Goal: Transaction & Acquisition: Obtain resource

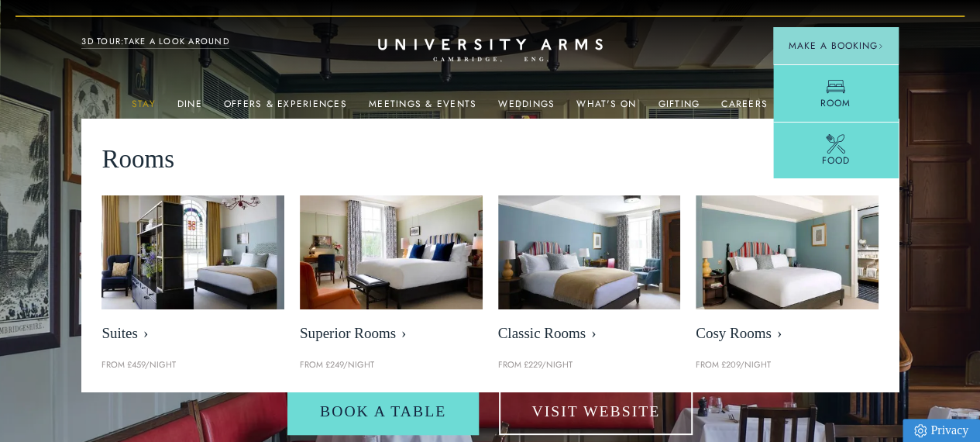
click at [150, 103] on link "Stay" at bounding box center [144, 108] width 24 height 20
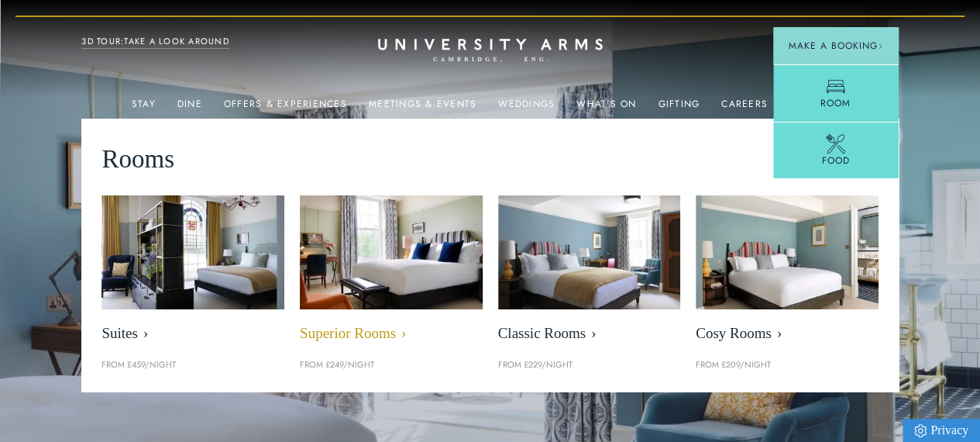
scroll to position [0, 12]
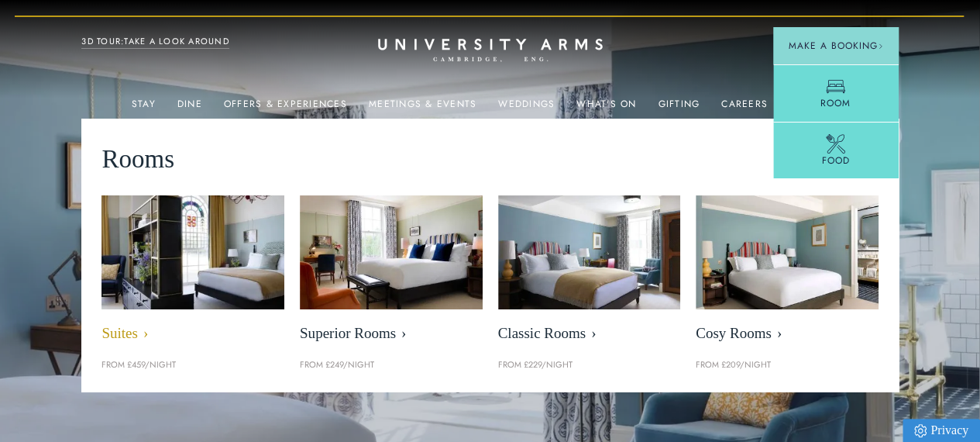
click at [124, 336] on span "Suites" at bounding box center [192, 334] width 183 height 18
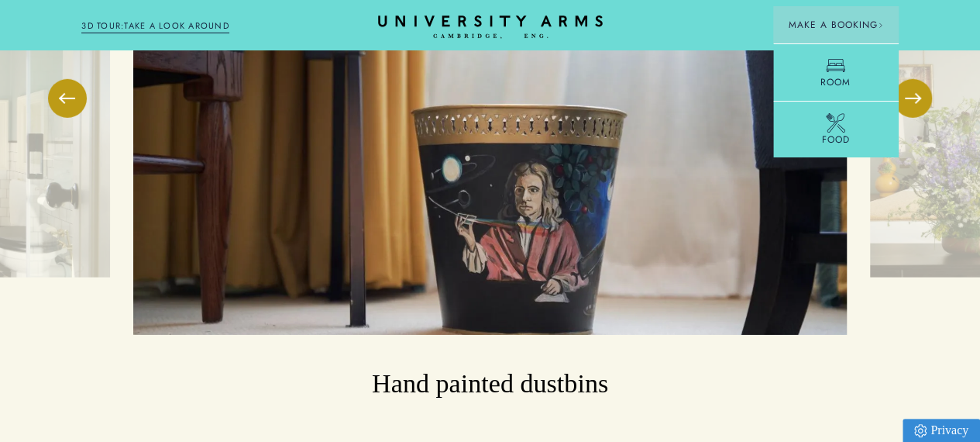
scroll to position [2383, 0]
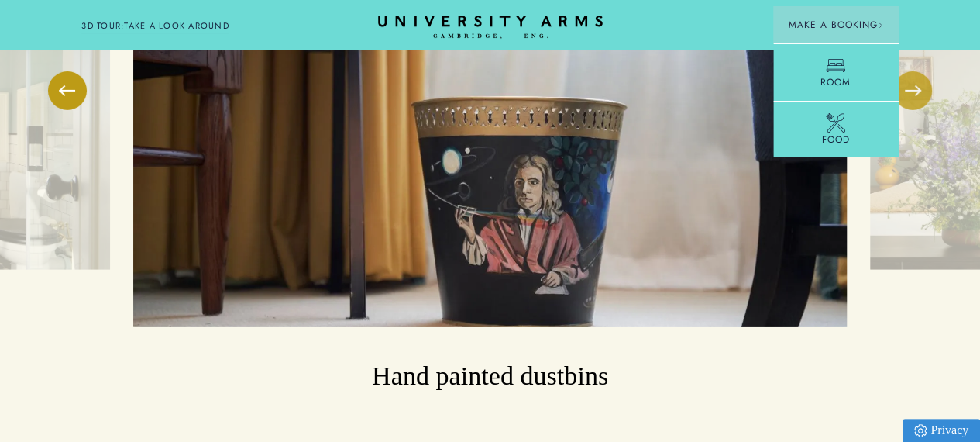
click at [922, 110] on button at bounding box center [912, 90] width 39 height 39
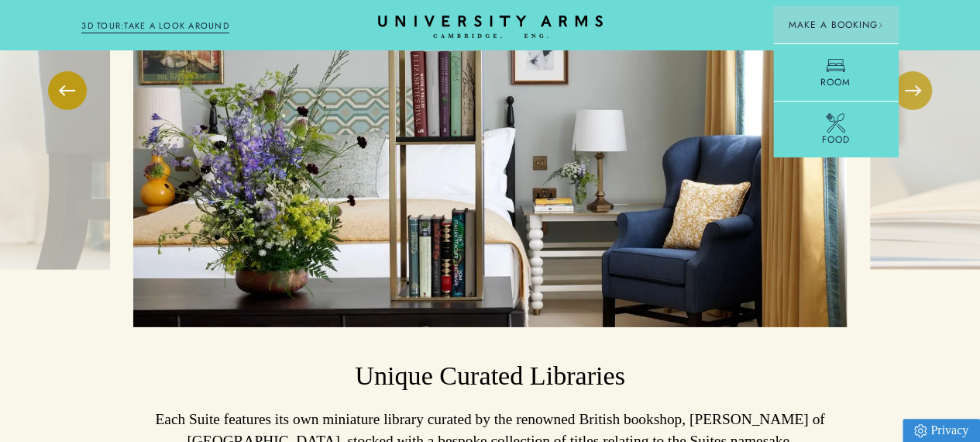
click at [922, 110] on button at bounding box center [912, 90] width 39 height 39
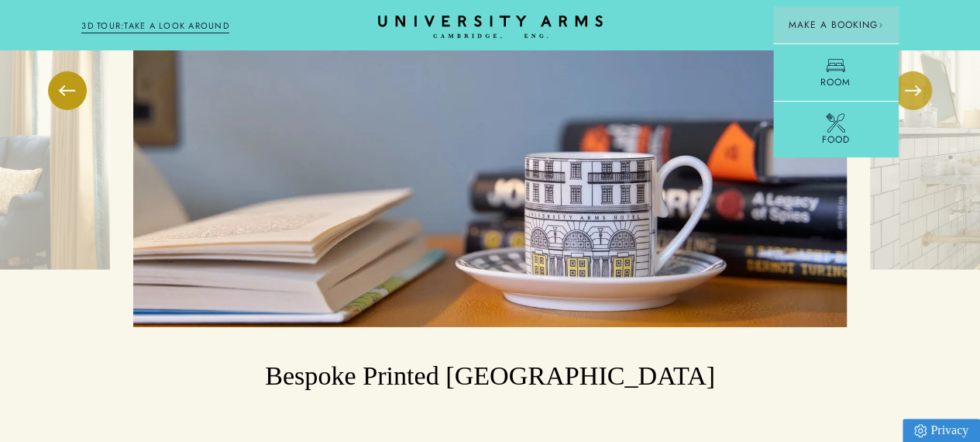
click at [922, 110] on button at bounding box center [912, 90] width 39 height 39
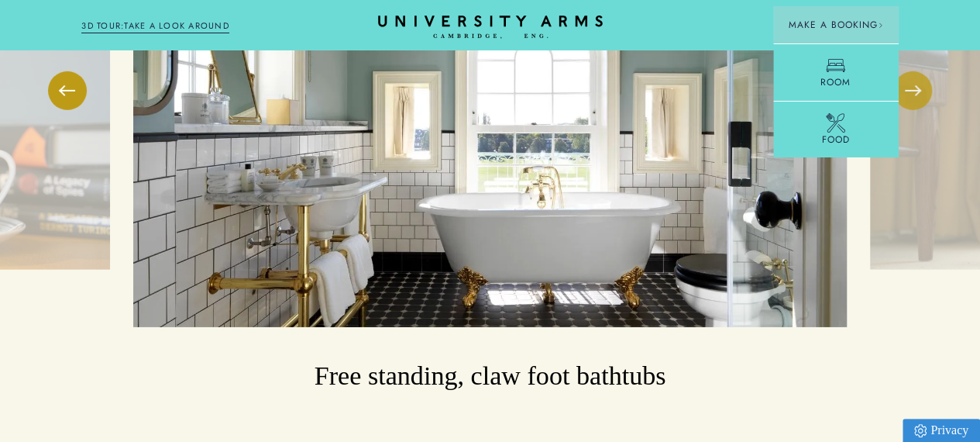
click at [922, 110] on button at bounding box center [912, 90] width 39 height 39
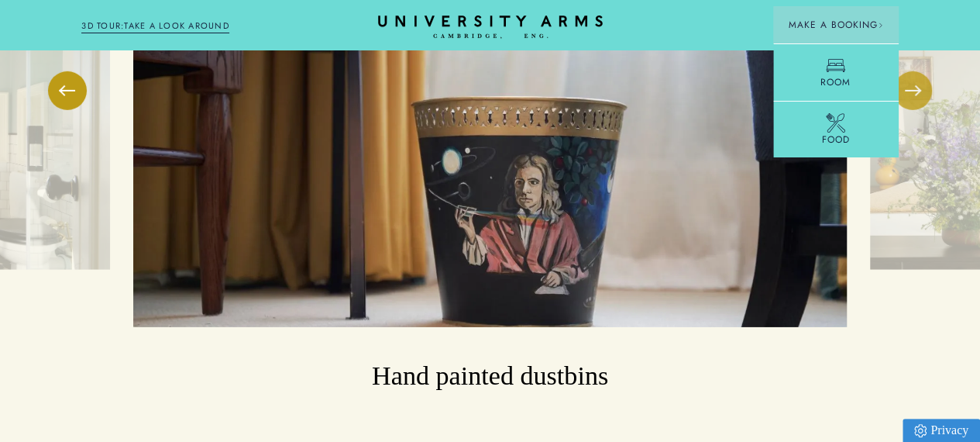
click at [922, 110] on button at bounding box center [912, 90] width 39 height 39
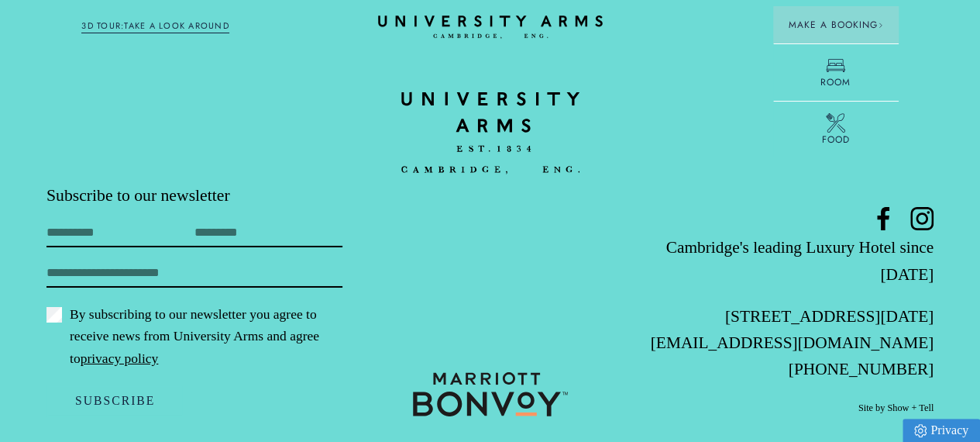
scroll to position [5530, 0]
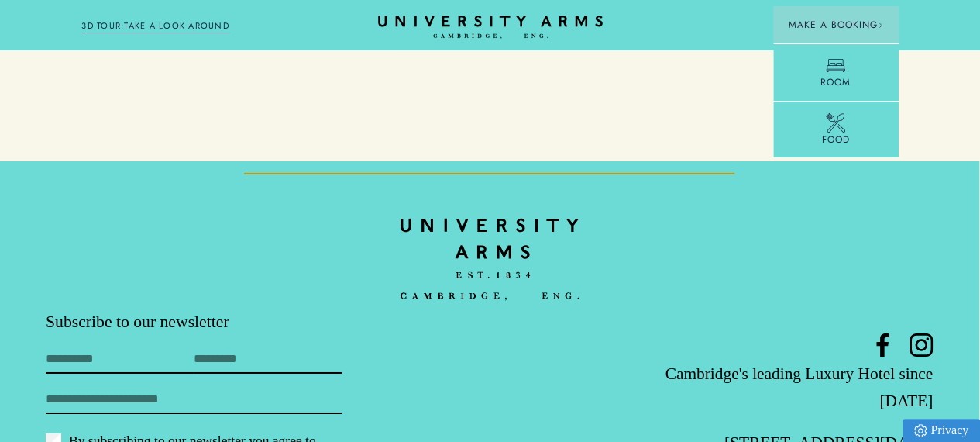
scroll to position [5348, 12]
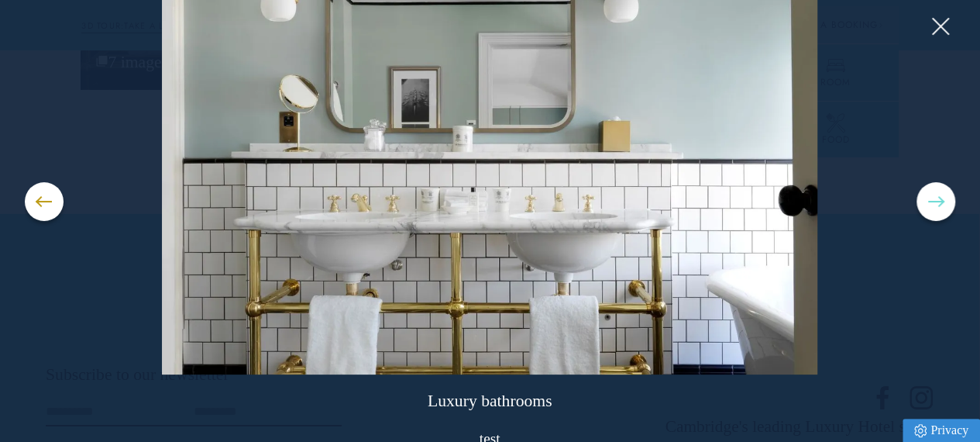
click at [936, 207] on button at bounding box center [935, 201] width 39 height 39
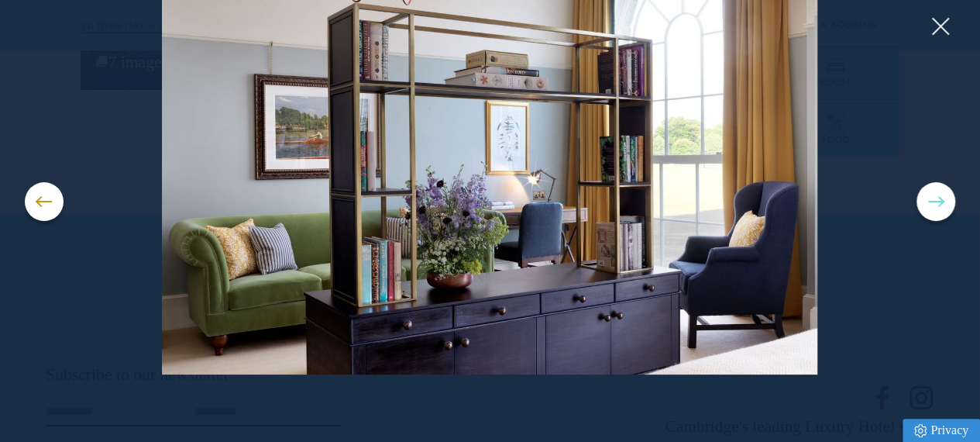
click at [936, 207] on button at bounding box center [935, 201] width 39 height 39
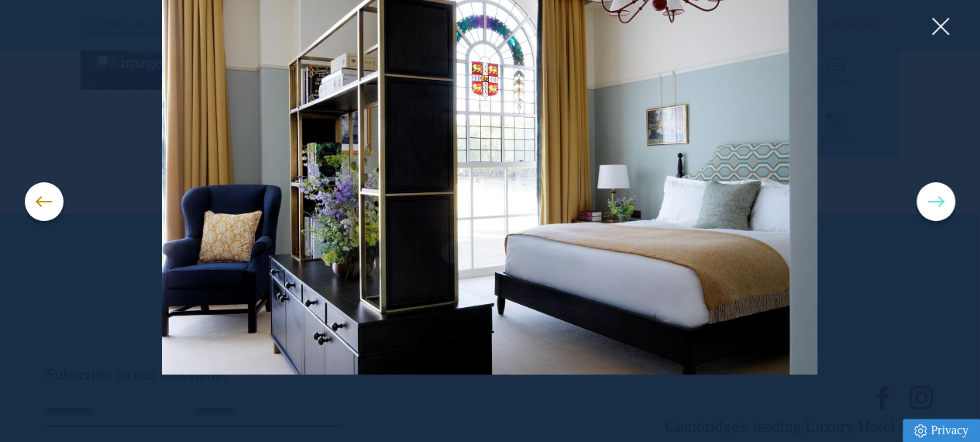
click at [936, 207] on button at bounding box center [935, 201] width 39 height 39
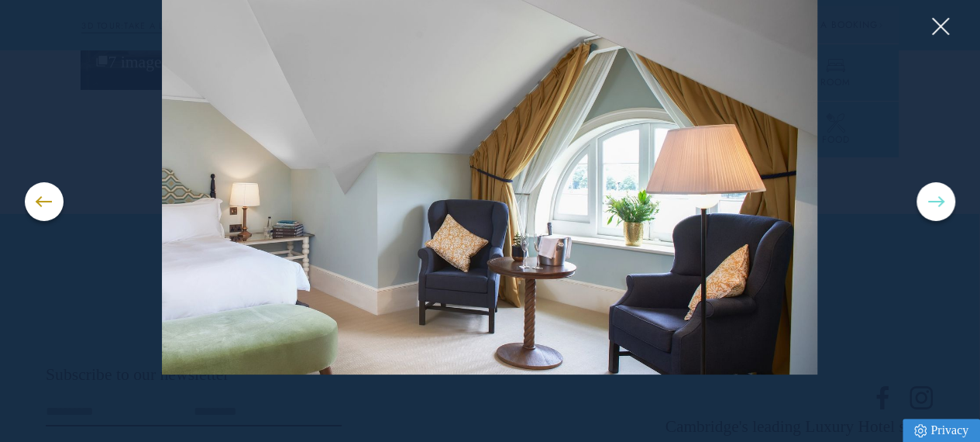
click at [936, 207] on button at bounding box center [935, 201] width 39 height 39
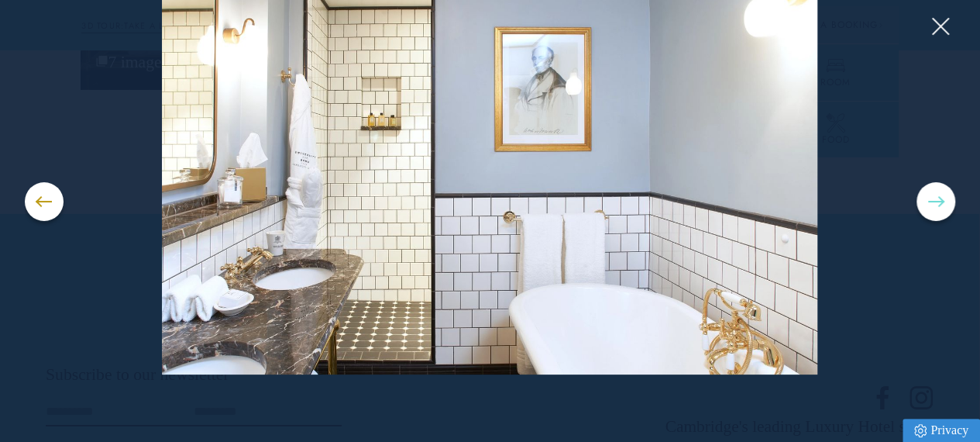
click at [936, 207] on button at bounding box center [935, 201] width 39 height 39
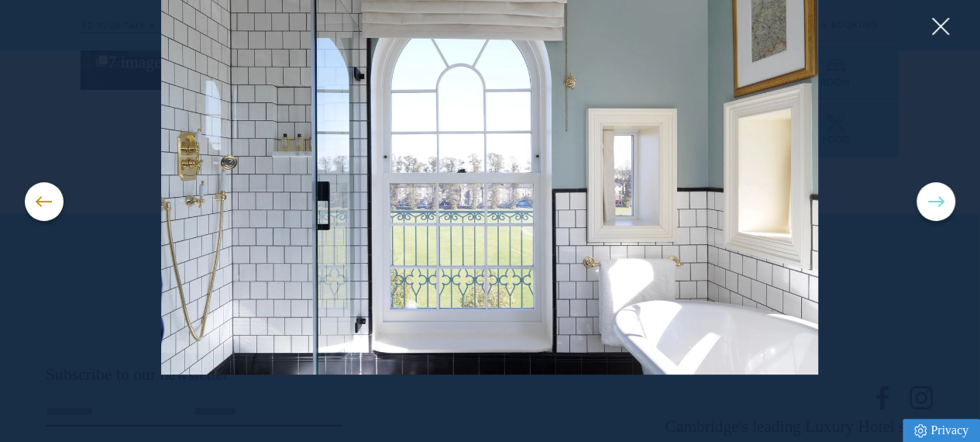
click at [936, 207] on button at bounding box center [935, 201] width 39 height 39
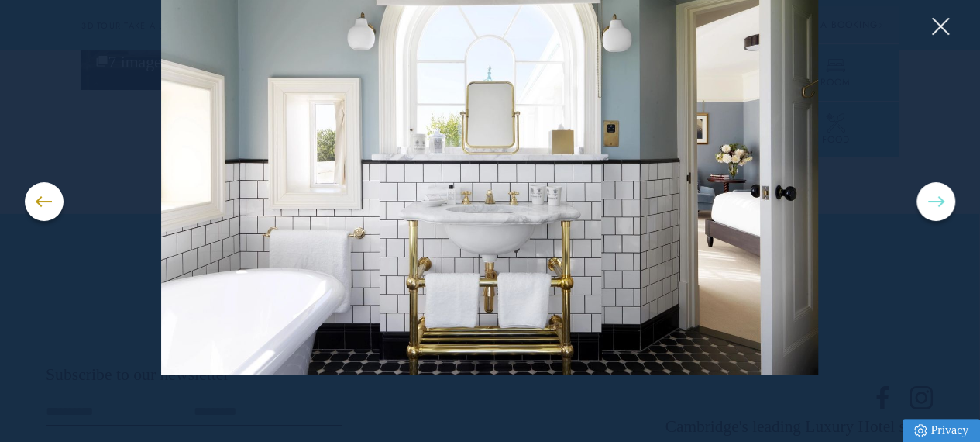
click at [936, 207] on button at bounding box center [935, 201] width 39 height 39
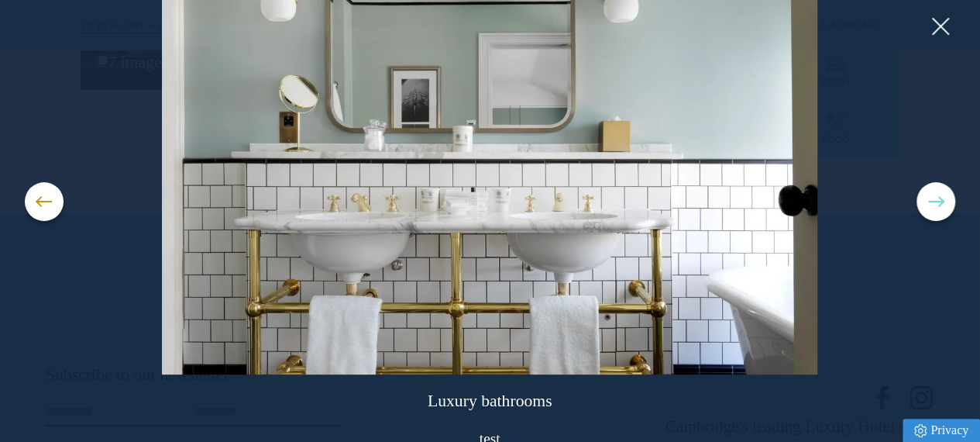
click at [936, 207] on button at bounding box center [935, 201] width 39 height 39
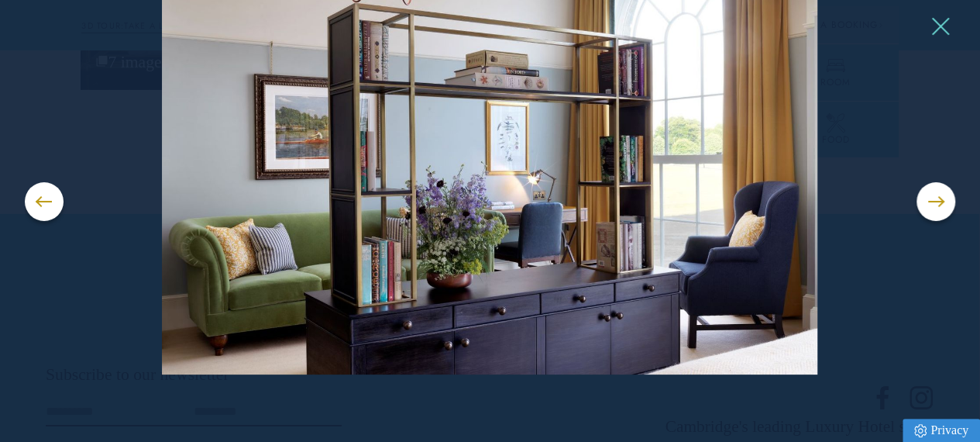
click at [948, 19] on button at bounding box center [939, 26] width 23 height 23
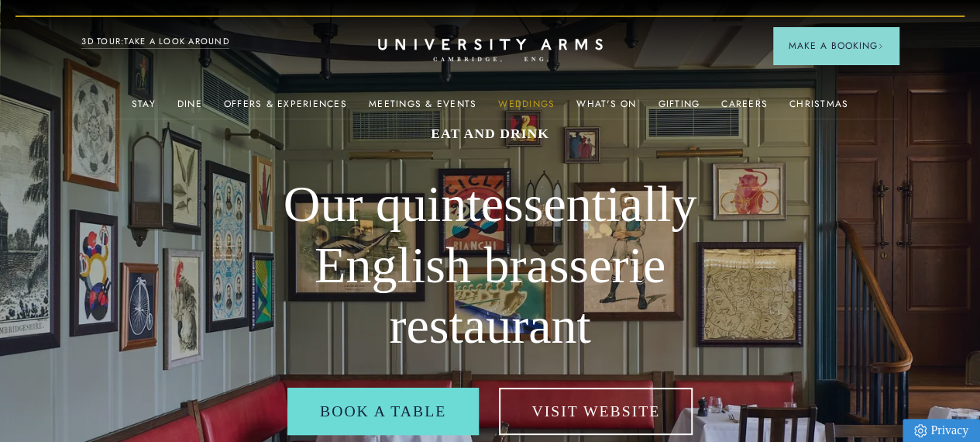
click at [517, 105] on link "Weddings" at bounding box center [526, 108] width 57 height 20
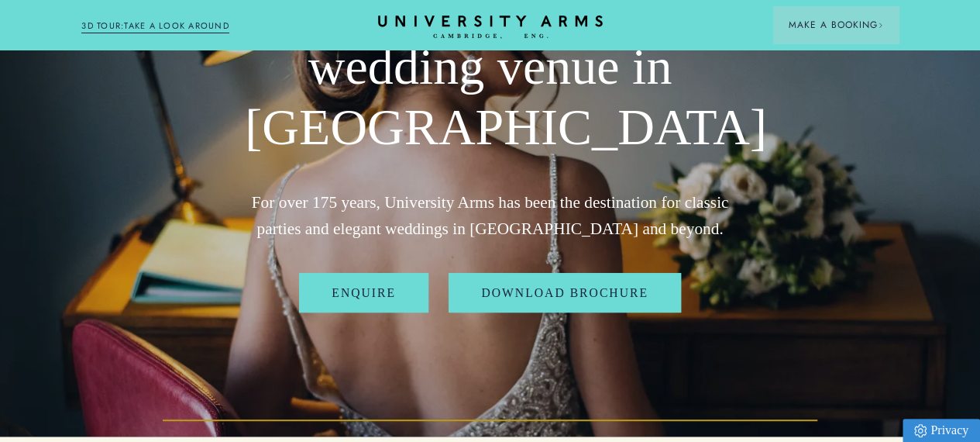
scroll to position [150, 0]
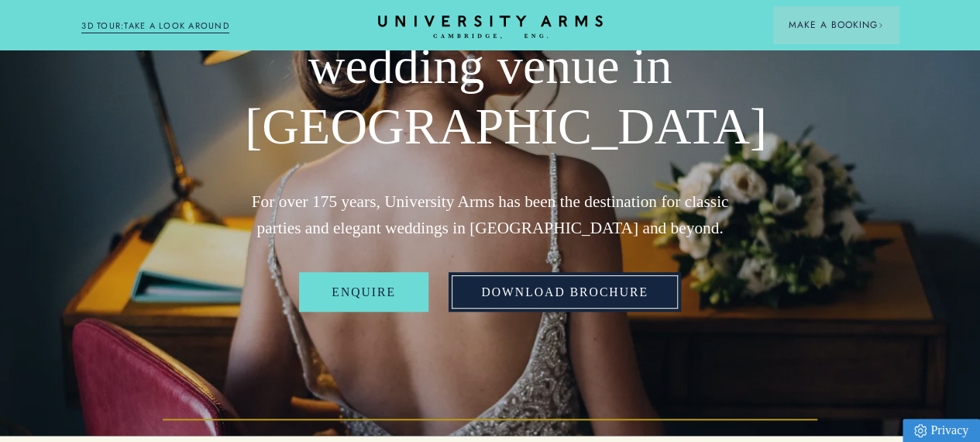
click at [534, 311] on link "Download Brochure" at bounding box center [565, 292] width 232 height 40
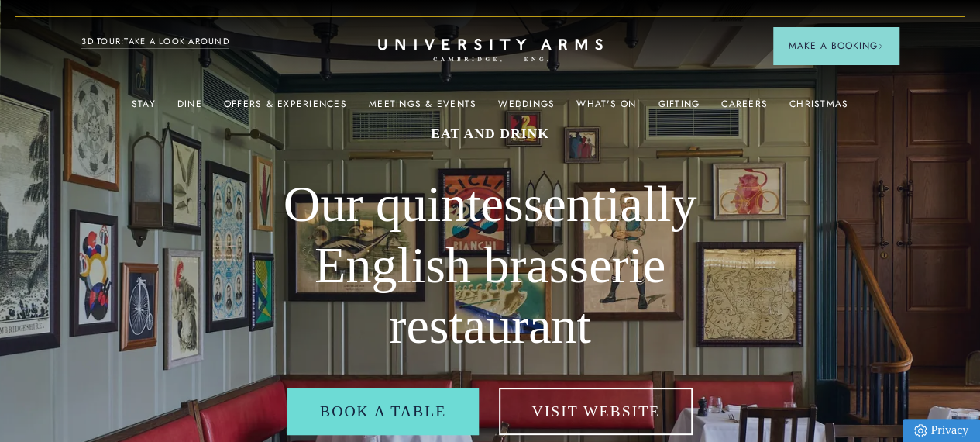
click at [122, 46] on link "3D TOUR:TAKE A LOOK AROUND" at bounding box center [155, 42] width 148 height 14
